Goal: Use online tool/utility

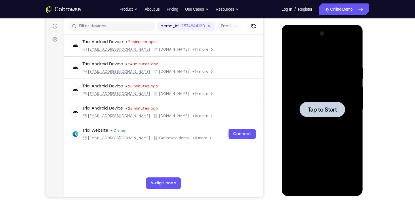
scroll to position [71, 0]
click at [320, 115] on div at bounding box center [321, 109] width 45 height 15
click at [325, 187] on div at bounding box center [322, 109] width 73 height 161
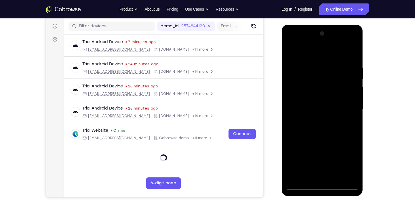
click at [348, 160] on div at bounding box center [322, 109] width 73 height 161
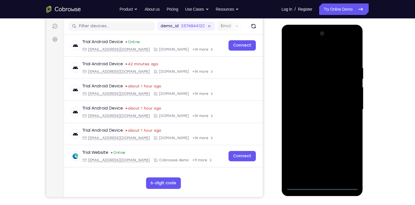
click at [302, 43] on div at bounding box center [322, 109] width 73 height 161
click at [347, 104] on div at bounding box center [322, 109] width 73 height 161
click at [314, 118] on div at bounding box center [322, 109] width 73 height 161
click at [319, 103] on div at bounding box center [322, 109] width 73 height 161
click at [313, 96] on div at bounding box center [322, 109] width 73 height 161
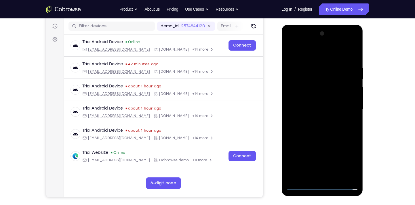
click at [314, 106] on div at bounding box center [322, 109] width 73 height 161
click at [316, 131] on div at bounding box center [322, 109] width 73 height 161
click at [308, 127] on div at bounding box center [322, 109] width 73 height 161
drag, startPoint x: 321, startPoint y: 54, endPoint x: 321, endPoint y: 22, distance: 31.4
click at [321, 25] on html "Online web based iOS Simulators and Android Emulators. Run iPhone, iPad, Mobile…" at bounding box center [322, 111] width 82 height 173
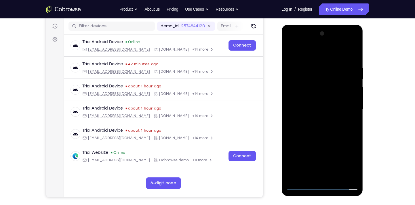
click at [354, 58] on div at bounding box center [322, 109] width 73 height 161
drag, startPoint x: 345, startPoint y: 103, endPoint x: 351, endPoint y: 142, distance: 39.3
click at [351, 142] on div at bounding box center [322, 109] width 73 height 161
click at [336, 176] on div at bounding box center [322, 109] width 73 height 161
click at [333, 142] on div at bounding box center [322, 109] width 73 height 161
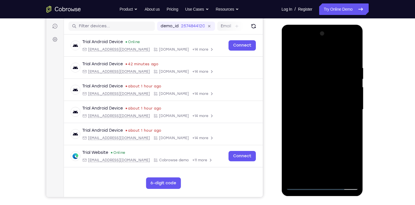
click at [325, 133] on div at bounding box center [322, 109] width 73 height 161
drag, startPoint x: 311, startPoint y: 114, endPoint x: 308, endPoint y: 156, distance: 41.5
click at [308, 156] on div at bounding box center [322, 109] width 73 height 161
click at [291, 52] on div at bounding box center [322, 109] width 73 height 161
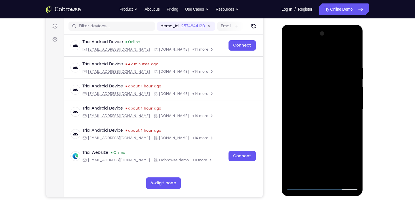
click at [310, 177] on div at bounding box center [322, 109] width 73 height 161
click at [296, 49] on div at bounding box center [322, 109] width 73 height 161
click at [343, 62] on div at bounding box center [322, 109] width 73 height 161
click at [291, 51] on div at bounding box center [322, 109] width 73 height 161
click at [342, 50] on div at bounding box center [322, 109] width 73 height 161
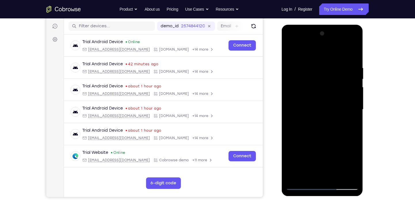
click at [354, 69] on div at bounding box center [322, 109] width 73 height 161
click at [354, 52] on div at bounding box center [322, 109] width 73 height 161
click at [296, 71] on div at bounding box center [322, 109] width 73 height 161
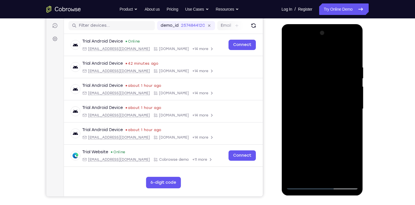
scroll to position [70, 0]
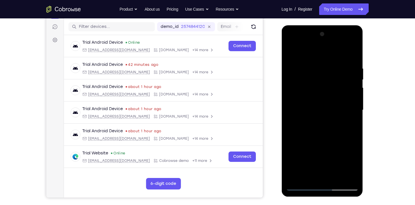
click at [355, 86] on div at bounding box center [322, 110] width 73 height 161
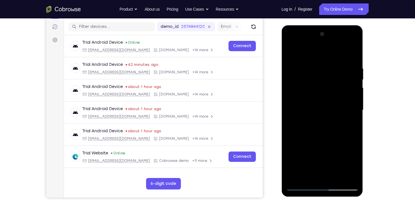
click at [355, 86] on div at bounding box center [322, 110] width 73 height 161
click at [290, 86] on div at bounding box center [322, 110] width 73 height 161
click at [354, 85] on div at bounding box center [322, 110] width 73 height 161
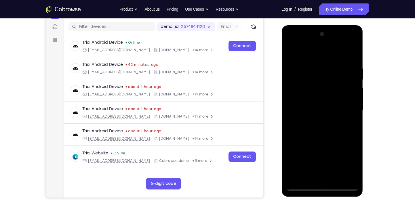
click at [354, 85] on div at bounding box center [322, 110] width 73 height 161
click at [320, 176] on div at bounding box center [322, 110] width 73 height 161
drag, startPoint x: 327, startPoint y: 138, endPoint x: 611, endPoint y: 46, distance: 298.1
click at [329, 25] on html "Online web based iOS Simulators and Android Emulators. Run iPhone, iPad, Mobile…" at bounding box center [322, 111] width 82 height 173
drag, startPoint x: 333, startPoint y: 152, endPoint x: 330, endPoint y: 49, distance: 102.8
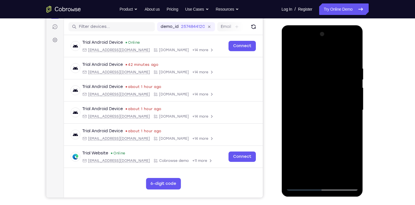
click at [330, 49] on div at bounding box center [322, 110] width 73 height 161
drag, startPoint x: 332, startPoint y: 154, endPoint x: 328, endPoint y: 57, distance: 96.8
click at [328, 57] on div at bounding box center [322, 110] width 73 height 161
drag, startPoint x: 339, startPoint y: 162, endPoint x: 333, endPoint y: 70, distance: 92.3
click at [333, 70] on div at bounding box center [322, 110] width 73 height 161
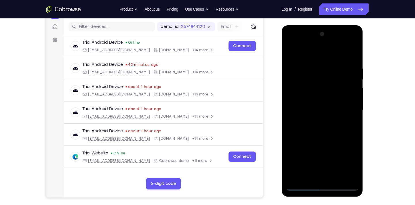
drag, startPoint x: 335, startPoint y: 145, endPoint x: 333, endPoint y: 59, distance: 86.4
click at [333, 59] on div at bounding box center [322, 110] width 73 height 161
drag, startPoint x: 337, startPoint y: 152, endPoint x: 332, endPoint y: 44, distance: 108.1
click at [332, 44] on div at bounding box center [322, 110] width 73 height 161
drag, startPoint x: 328, startPoint y: 149, endPoint x: 318, endPoint y: 44, distance: 105.8
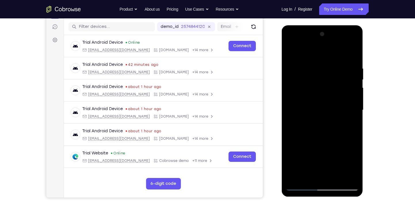
click at [318, 44] on div at bounding box center [322, 110] width 73 height 161
drag, startPoint x: 336, startPoint y: 142, endPoint x: 331, endPoint y: 52, distance: 89.6
click at [331, 52] on div at bounding box center [322, 110] width 73 height 161
drag, startPoint x: 339, startPoint y: 130, endPoint x: 336, endPoint y: 50, distance: 80.3
click at [336, 50] on div at bounding box center [322, 110] width 73 height 161
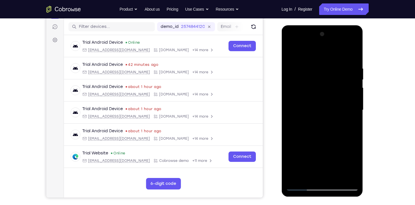
drag, startPoint x: 323, startPoint y: 141, endPoint x: 319, endPoint y: 47, distance: 94.2
click at [319, 47] on div at bounding box center [322, 110] width 73 height 161
drag, startPoint x: 319, startPoint y: 142, endPoint x: 317, endPoint y: 50, distance: 91.8
click at [317, 50] on div at bounding box center [322, 110] width 73 height 161
drag, startPoint x: 325, startPoint y: 139, endPoint x: 314, endPoint y: 48, distance: 91.9
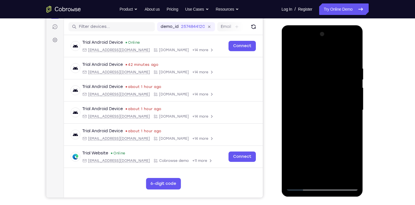
click at [314, 48] on div at bounding box center [322, 110] width 73 height 161
drag, startPoint x: 321, startPoint y: 123, endPoint x: 315, endPoint y: 53, distance: 70.5
click at [315, 53] on div at bounding box center [322, 110] width 73 height 161
drag, startPoint x: 324, startPoint y: 133, endPoint x: 315, endPoint y: 48, distance: 85.3
click at [315, 48] on div at bounding box center [322, 110] width 73 height 161
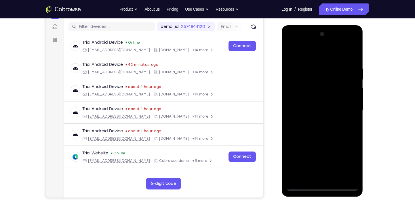
drag, startPoint x: 337, startPoint y: 141, endPoint x: 332, endPoint y: 65, distance: 76.7
click at [332, 65] on div at bounding box center [322, 110] width 73 height 161
click at [354, 148] on div at bounding box center [322, 110] width 73 height 161
click at [344, 79] on div at bounding box center [322, 110] width 73 height 161
click at [323, 175] on div at bounding box center [322, 110] width 73 height 161
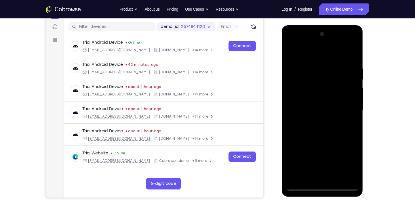
drag, startPoint x: 328, startPoint y: 138, endPoint x: 327, endPoint y: 68, distance: 69.1
click at [327, 68] on div at bounding box center [322, 110] width 73 height 161
drag, startPoint x: 334, startPoint y: 137, endPoint x: 330, endPoint y: 59, distance: 78.4
click at [330, 59] on div at bounding box center [322, 110] width 73 height 161
click at [354, 127] on div at bounding box center [322, 110] width 73 height 161
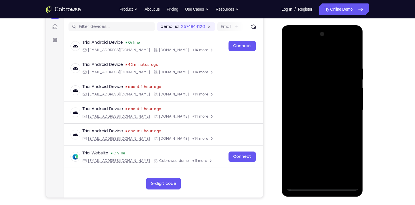
drag, startPoint x: 335, startPoint y: 144, endPoint x: 335, endPoint y: 65, distance: 79.4
click at [335, 65] on div at bounding box center [322, 110] width 73 height 161
drag, startPoint x: 339, startPoint y: 146, endPoint x: 336, endPoint y: 57, distance: 89.6
click at [336, 57] on div at bounding box center [322, 110] width 73 height 161
drag, startPoint x: 339, startPoint y: 138, endPoint x: 336, endPoint y: 56, distance: 83.0
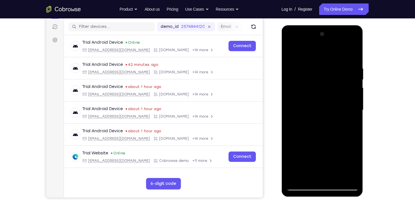
click at [336, 56] on div at bounding box center [322, 110] width 73 height 161
drag, startPoint x: 336, startPoint y: 144, endPoint x: 335, endPoint y: 60, distance: 84.3
click at [335, 60] on div at bounding box center [322, 110] width 73 height 161
click at [354, 148] on div at bounding box center [322, 110] width 73 height 161
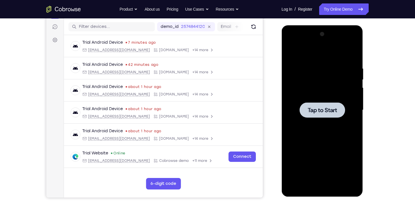
click at [327, 111] on span "Tap to Start" at bounding box center [321, 110] width 29 height 6
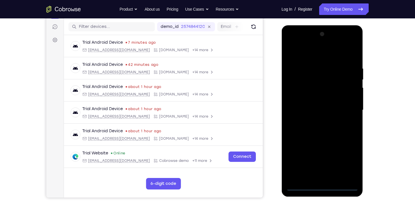
click at [324, 187] on div at bounding box center [322, 110] width 73 height 161
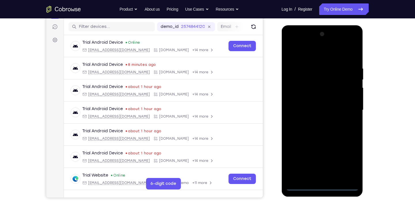
click at [350, 165] on div at bounding box center [322, 110] width 73 height 161
click at [297, 43] on div at bounding box center [322, 110] width 73 height 161
click at [346, 108] on div at bounding box center [322, 110] width 73 height 161
click at [316, 120] on div at bounding box center [322, 110] width 73 height 161
click at [311, 103] on div at bounding box center [322, 110] width 73 height 161
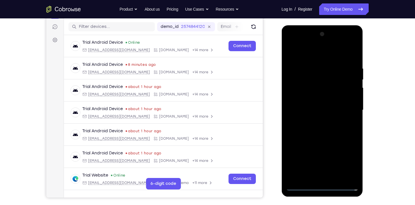
click at [313, 98] on div at bounding box center [322, 110] width 73 height 161
click at [317, 108] on div at bounding box center [322, 110] width 73 height 161
click at [320, 128] on div at bounding box center [322, 110] width 73 height 161
click at [353, 62] on div at bounding box center [322, 110] width 73 height 161
click at [335, 177] on div at bounding box center [322, 110] width 73 height 161
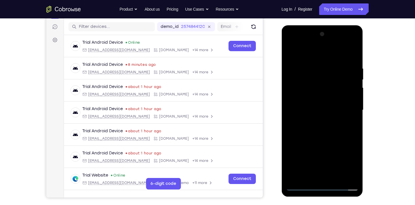
click at [330, 141] on div at bounding box center [322, 110] width 73 height 161
click at [292, 51] on div at bounding box center [322, 110] width 73 height 161
click at [325, 177] on div at bounding box center [322, 110] width 73 height 161
drag, startPoint x: 319, startPoint y: 142, endPoint x: 320, endPoint y: 70, distance: 72.8
click at [320, 70] on div at bounding box center [322, 110] width 73 height 161
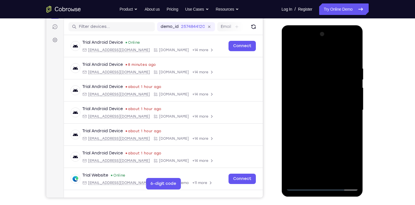
drag, startPoint x: 340, startPoint y: 148, endPoint x: 330, endPoint y: 70, distance: 78.6
click at [330, 70] on div at bounding box center [322, 110] width 73 height 161
drag, startPoint x: 336, startPoint y: 150, endPoint x: 338, endPoint y: 66, distance: 84.3
click at [338, 66] on div at bounding box center [322, 110] width 73 height 161
drag, startPoint x: 339, startPoint y: 144, endPoint x: 340, endPoint y: 68, distance: 75.7
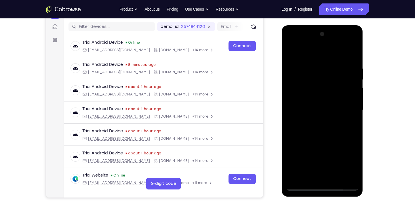
click at [340, 68] on div at bounding box center [322, 110] width 73 height 161
drag, startPoint x: 328, startPoint y: 145, endPoint x: 322, endPoint y: 68, distance: 77.9
click at [322, 68] on div at bounding box center [322, 110] width 73 height 161
drag, startPoint x: 327, startPoint y: 86, endPoint x: 335, endPoint y: 142, distance: 56.4
click at [335, 142] on div at bounding box center [322, 110] width 73 height 161
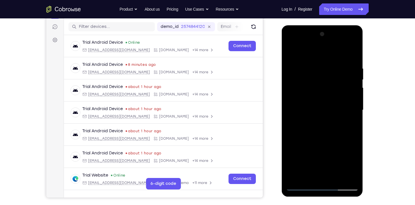
drag, startPoint x: 335, startPoint y: 85, endPoint x: 339, endPoint y: 148, distance: 63.2
click at [339, 148] on div at bounding box center [322, 110] width 73 height 161
drag, startPoint x: 334, startPoint y: 87, endPoint x: 339, endPoint y: 156, distance: 68.4
click at [339, 156] on div at bounding box center [322, 110] width 73 height 161
drag, startPoint x: 328, startPoint y: 142, endPoint x: 328, endPoint y: 50, distance: 92.4
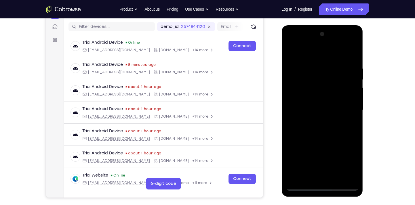
click at [328, 50] on div at bounding box center [322, 110] width 73 height 161
